Goal: Information Seeking & Learning: Find specific fact

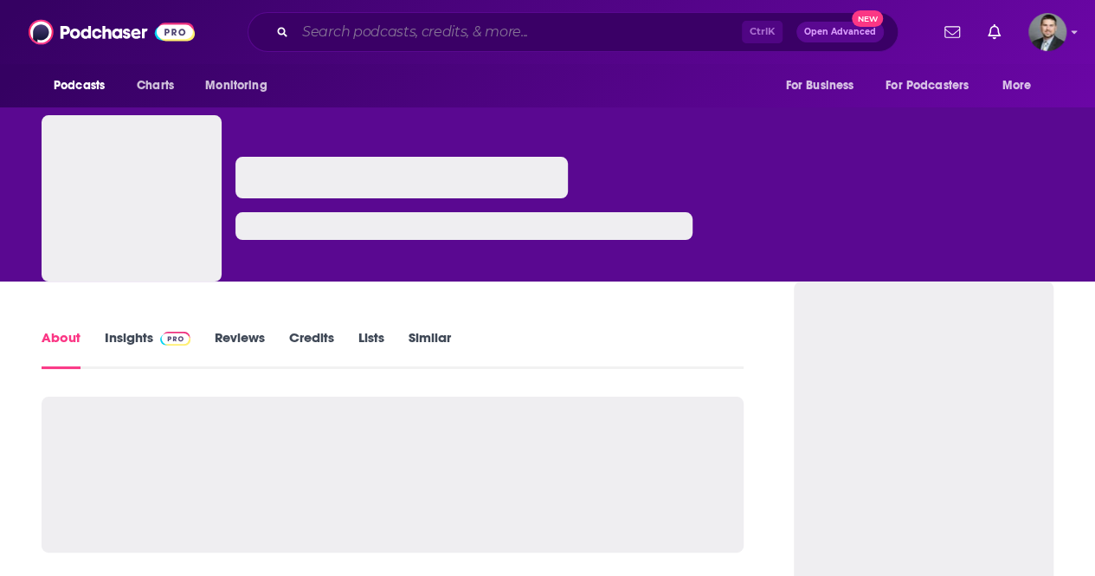
click at [365, 20] on input "Search podcasts, credits, & more..." at bounding box center [518, 32] width 447 height 28
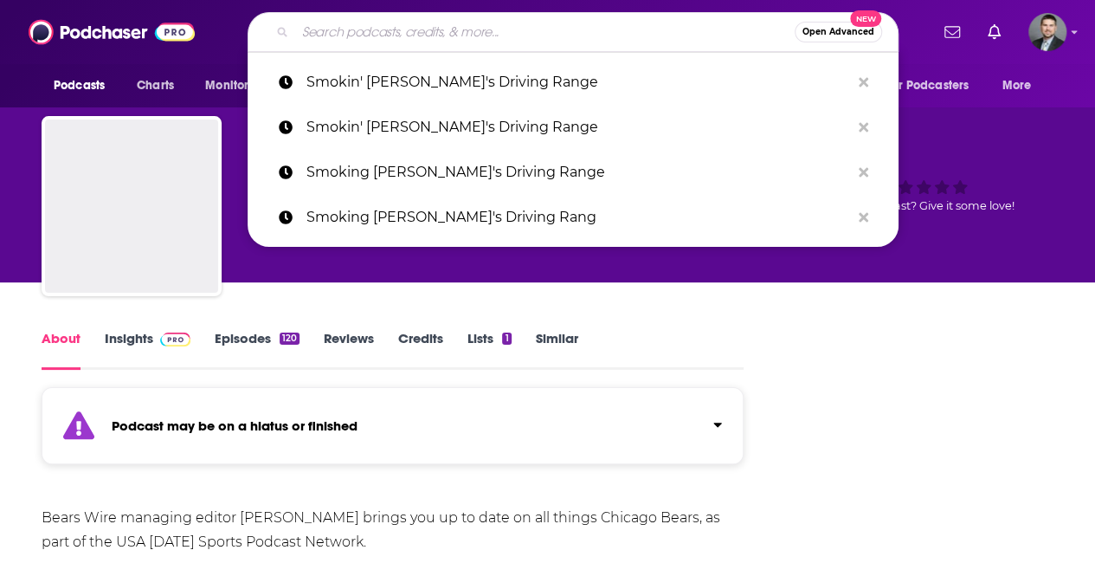
paste input "Locker Room Talk"
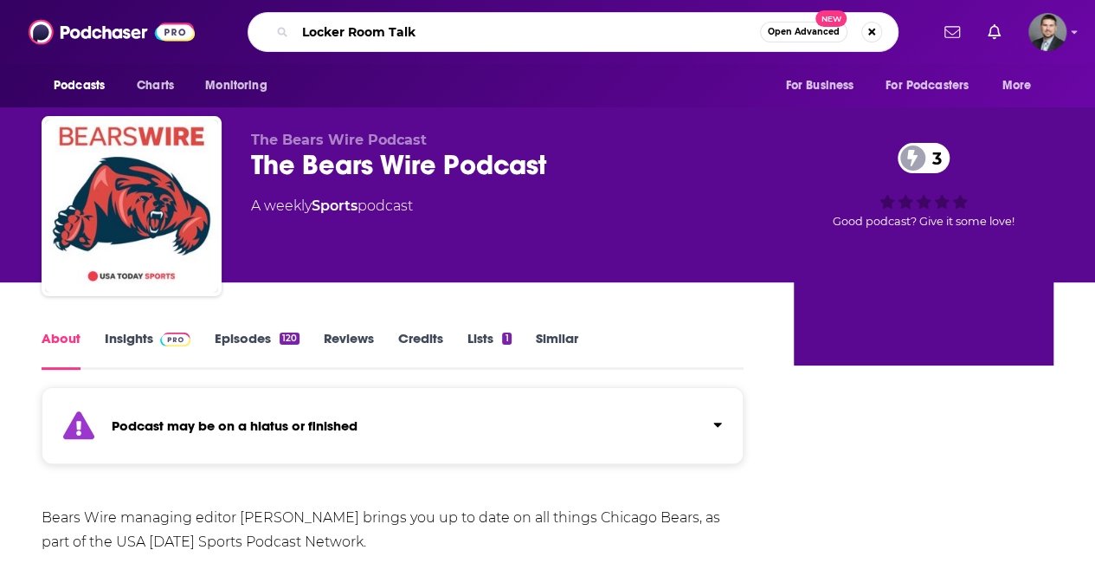
type input "Locker Room Talk"
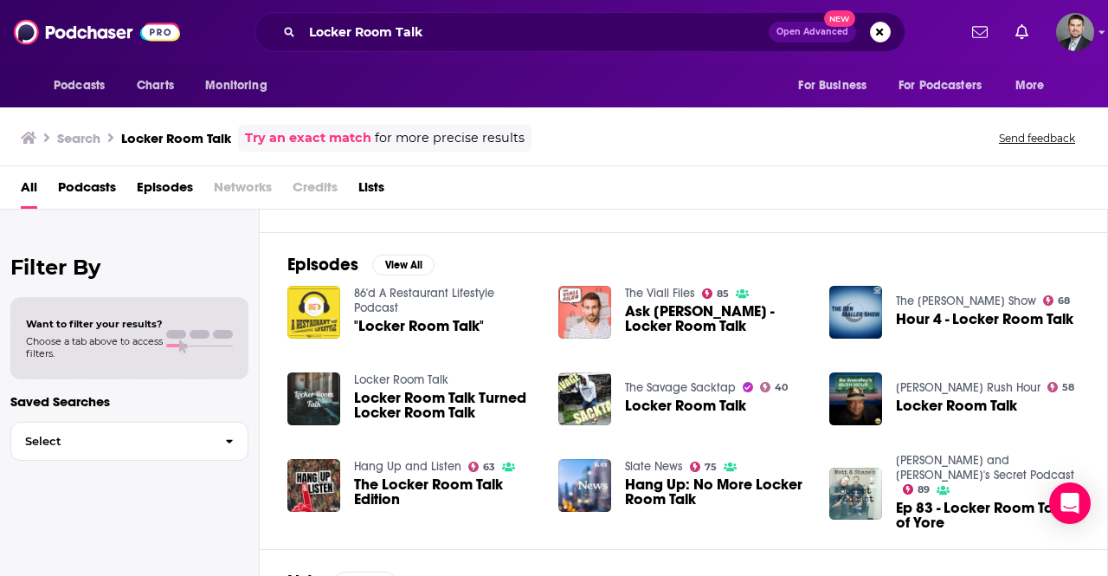
scroll to position [306, 0]
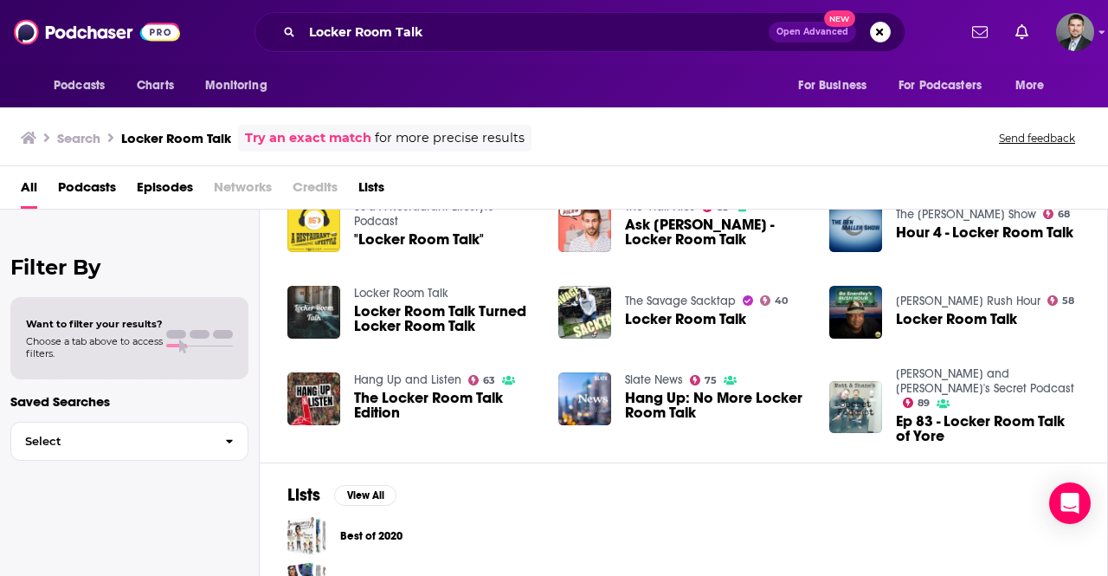
click at [399, 46] on div "Locker Room Talk Open Advanced New" at bounding box center [580, 32] width 651 height 40
click at [437, 24] on input "Locker Room Talk" at bounding box center [535, 32] width 467 height 28
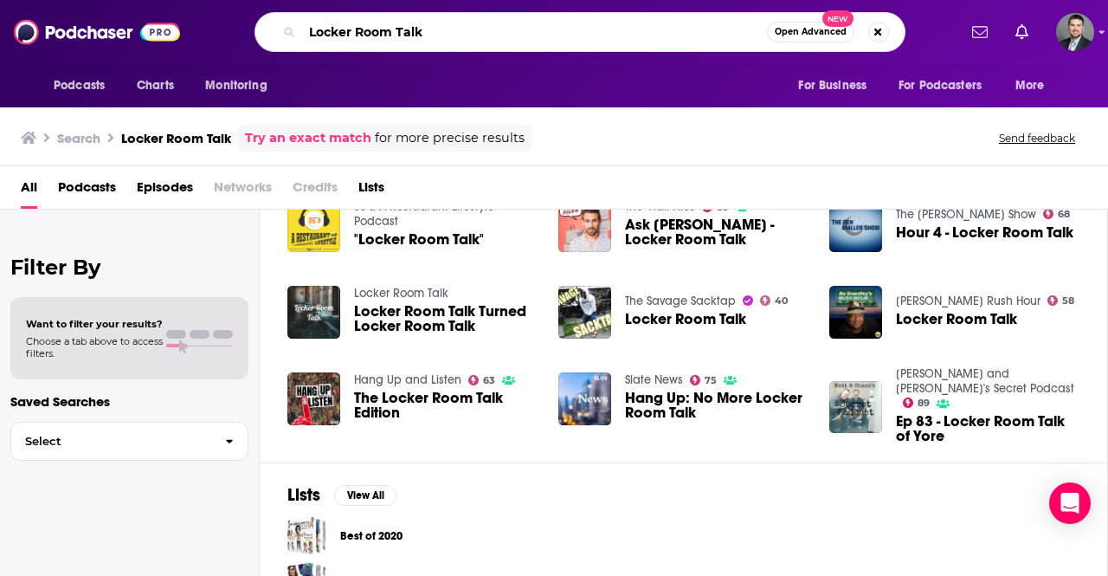
click at [437, 24] on input "Locker Room Talk" at bounding box center [534, 32] width 465 height 28
type input "BETCHEs"
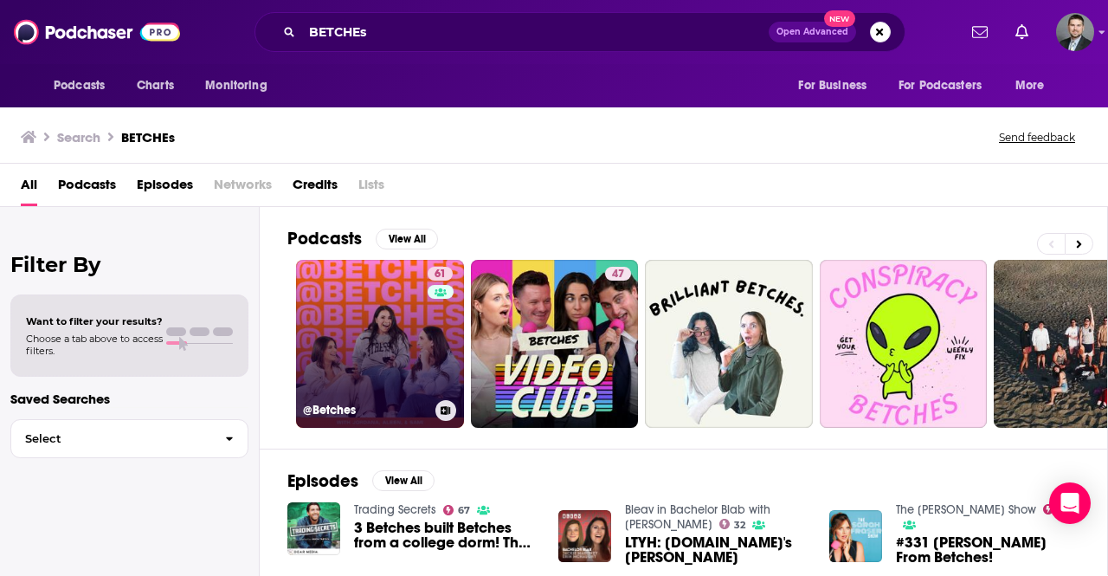
click at [384, 324] on link "61 @Betches" at bounding box center [380, 344] width 168 height 168
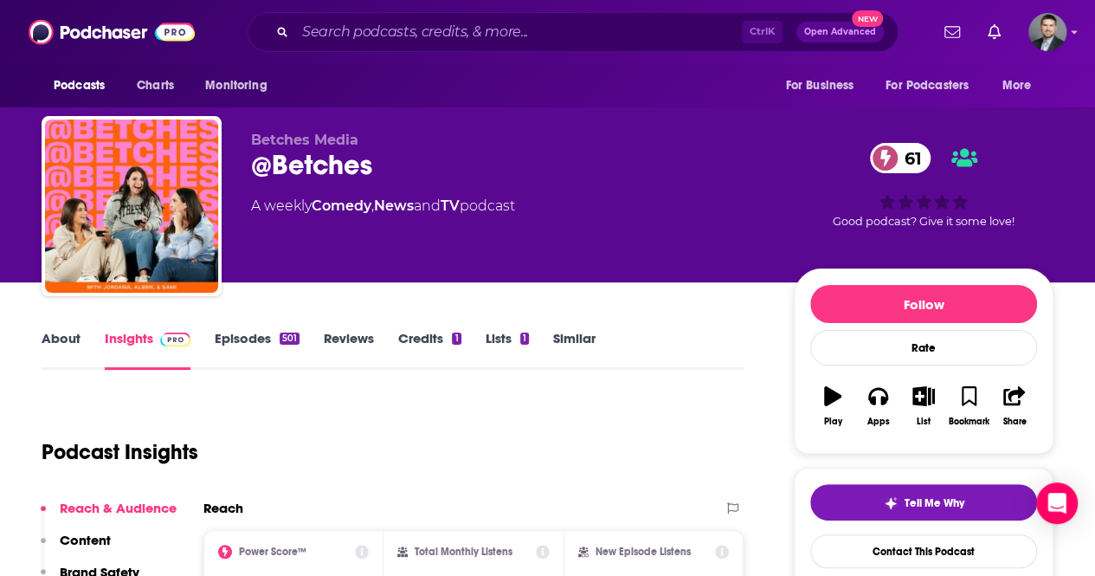
click at [307, 128] on div "Betches Media @Betches 61 A weekly Comedy , News and TV podcast 61 Good podcast…" at bounding box center [548, 209] width 1012 height 187
click at [294, 141] on span "Betches Media" at bounding box center [304, 140] width 107 height 16
copy p "Betches Media"
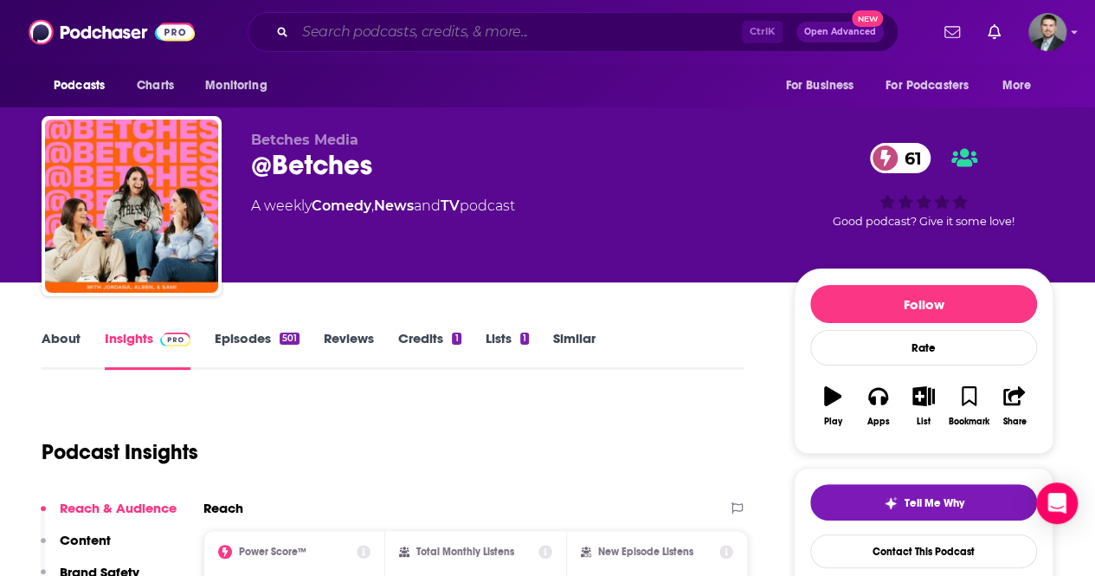
click at [462, 37] on input "Search podcasts, credits, & more..." at bounding box center [518, 32] width 447 height 28
paste input "Betches Media"
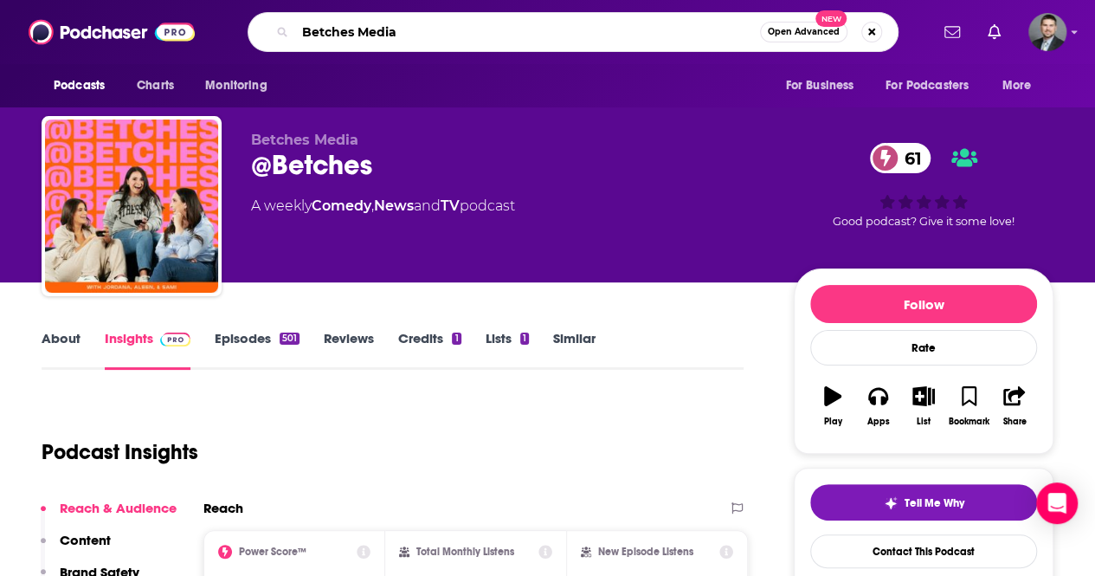
type input "Betches Media"
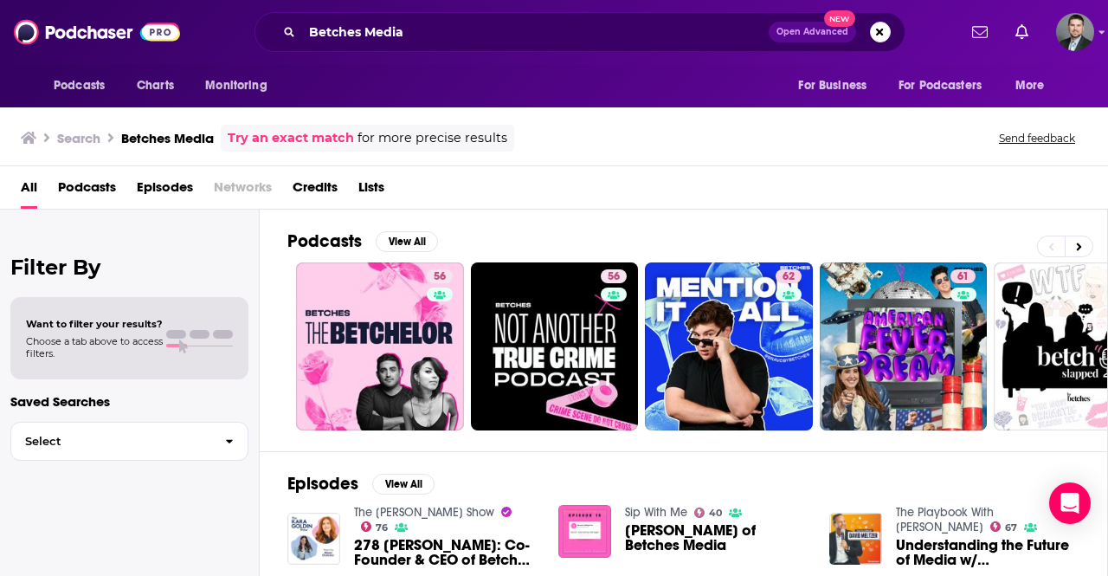
scroll to position [346, 0]
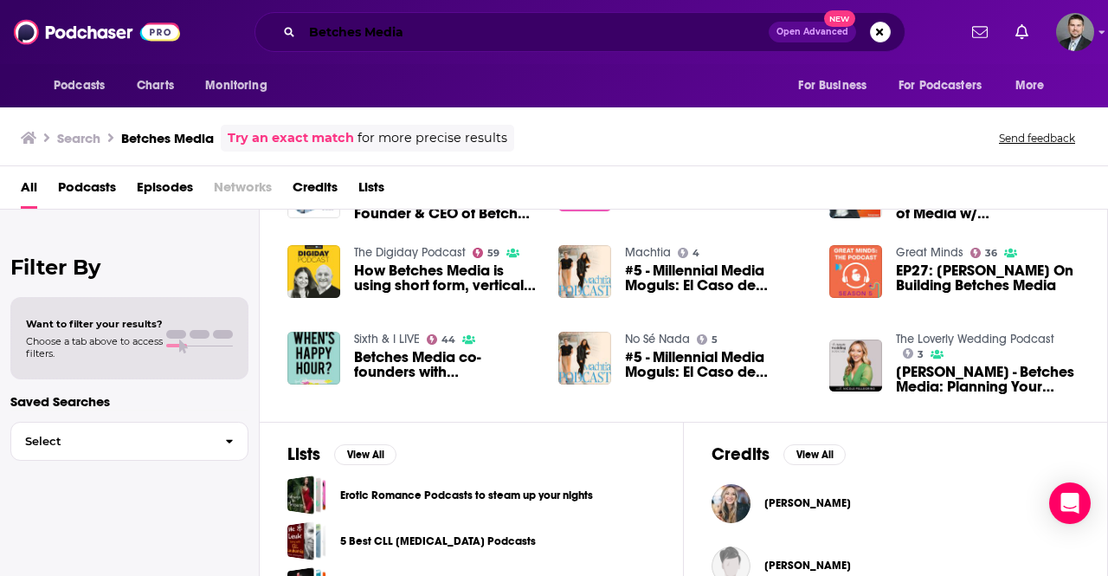
click at [374, 20] on input "Betches Media" at bounding box center [535, 32] width 467 height 28
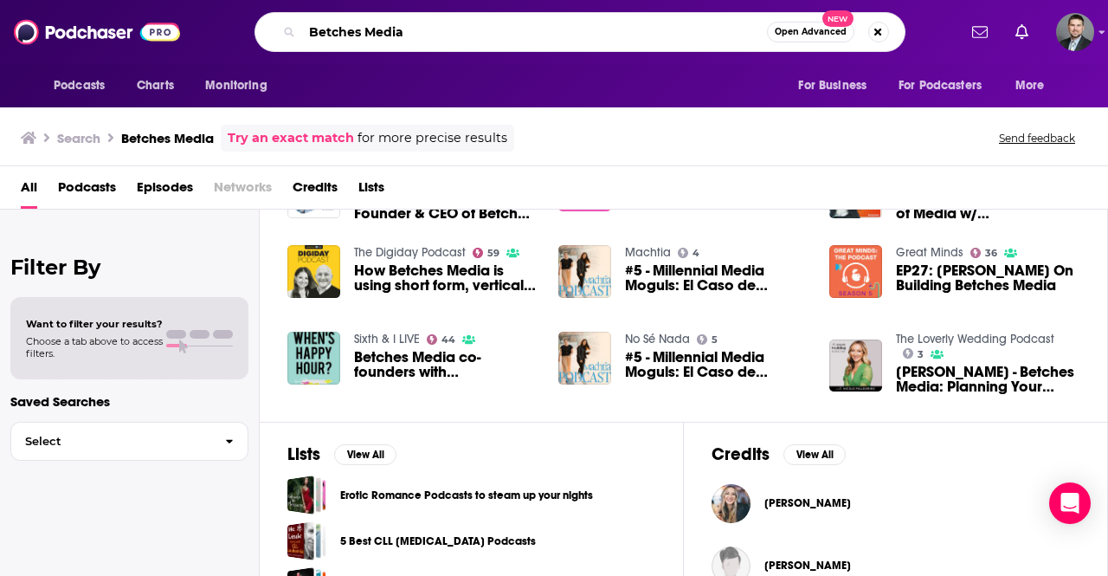
click at [374, 20] on input "Betches Media" at bounding box center [534, 32] width 465 height 28
paste input "• [PERSON_NAME]"
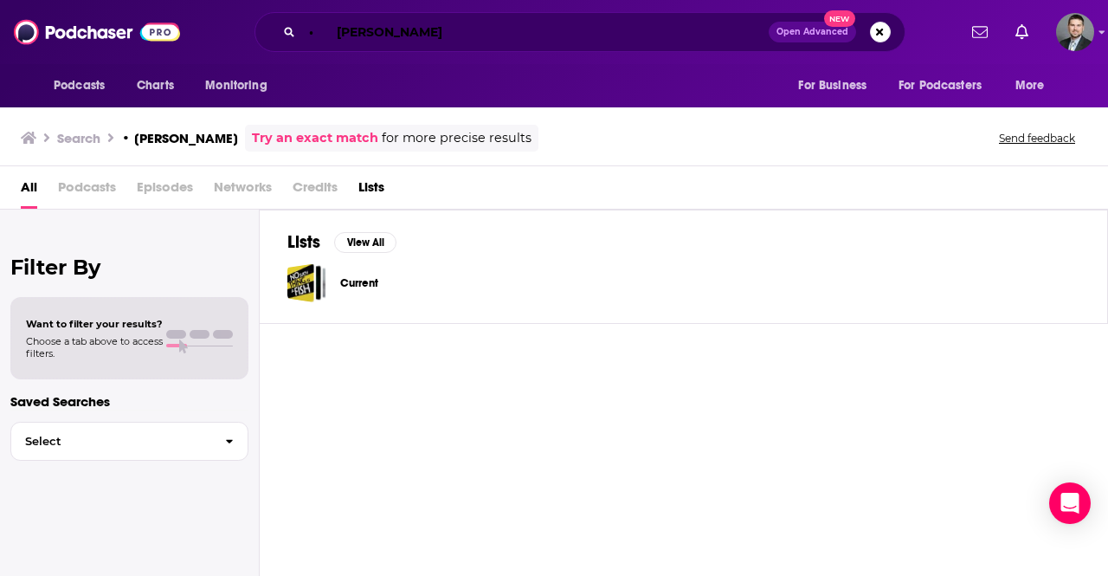
drag, startPoint x: 335, startPoint y: 27, endPoint x: 214, endPoint y: 34, distance: 121.4
click at [214, 34] on div "• [PERSON_NAME] Open Advanced New" at bounding box center [580, 32] width 754 height 40
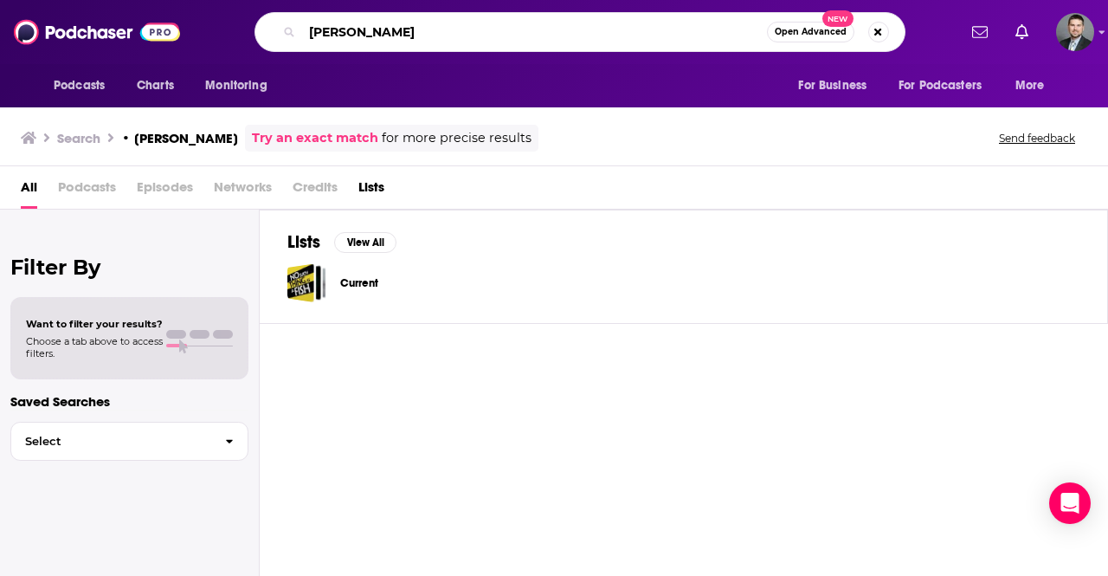
type input "[PERSON_NAME]"
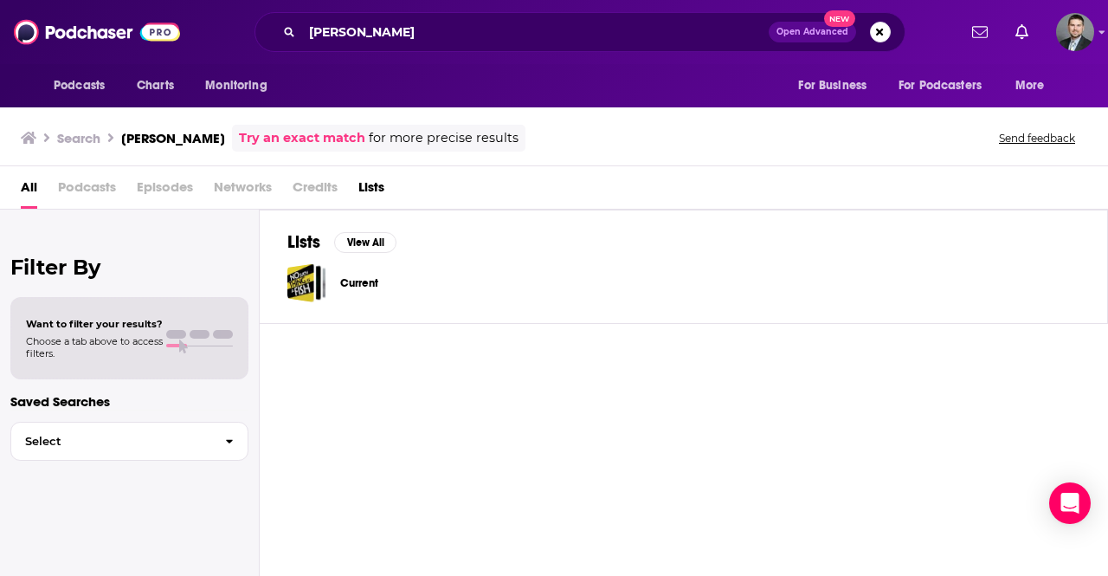
click at [21, 186] on span "All" at bounding box center [29, 191] width 16 height 36
drag, startPoint x: 417, startPoint y: 35, endPoint x: 111, endPoint y: 23, distance: 306.8
click at [111, 23] on div "Podcasts Charts Monitoring [PERSON_NAME] Open Advanced New For Business For Pod…" at bounding box center [554, 32] width 1108 height 64
